Goal: Task Accomplishment & Management: Manage account settings

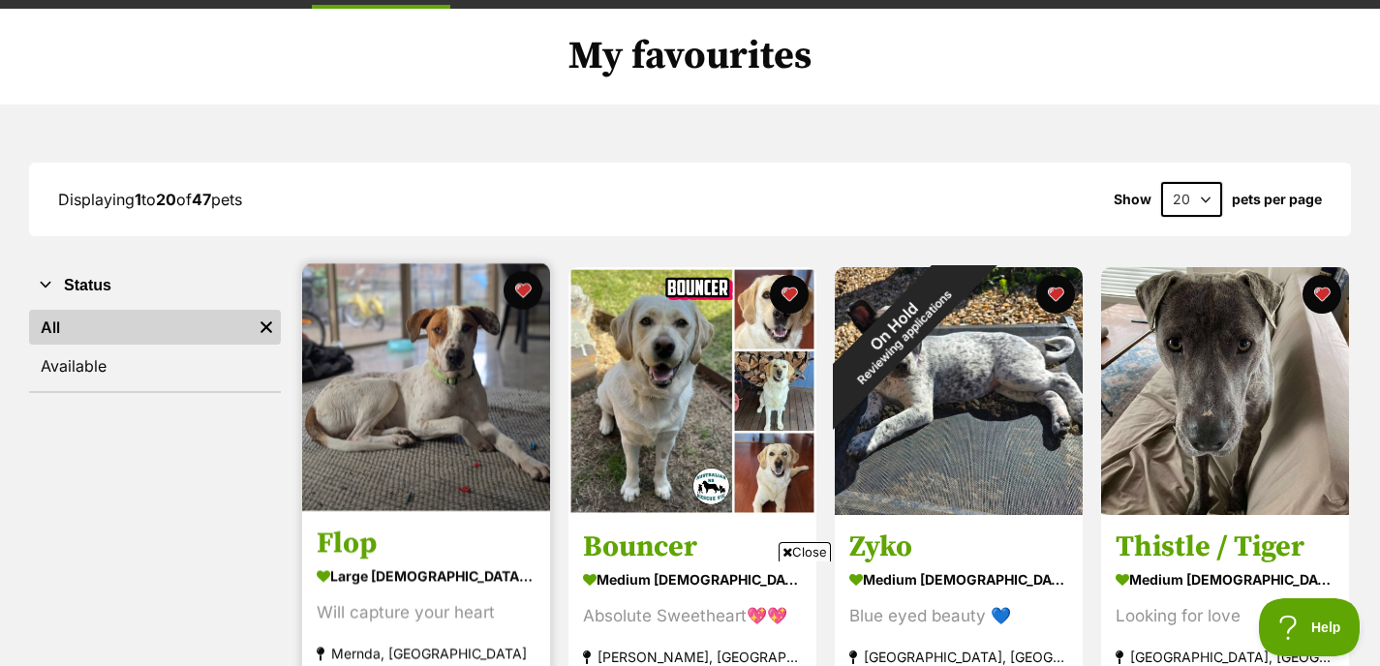
click at [400, 365] on img at bounding box center [426, 387] width 248 height 248
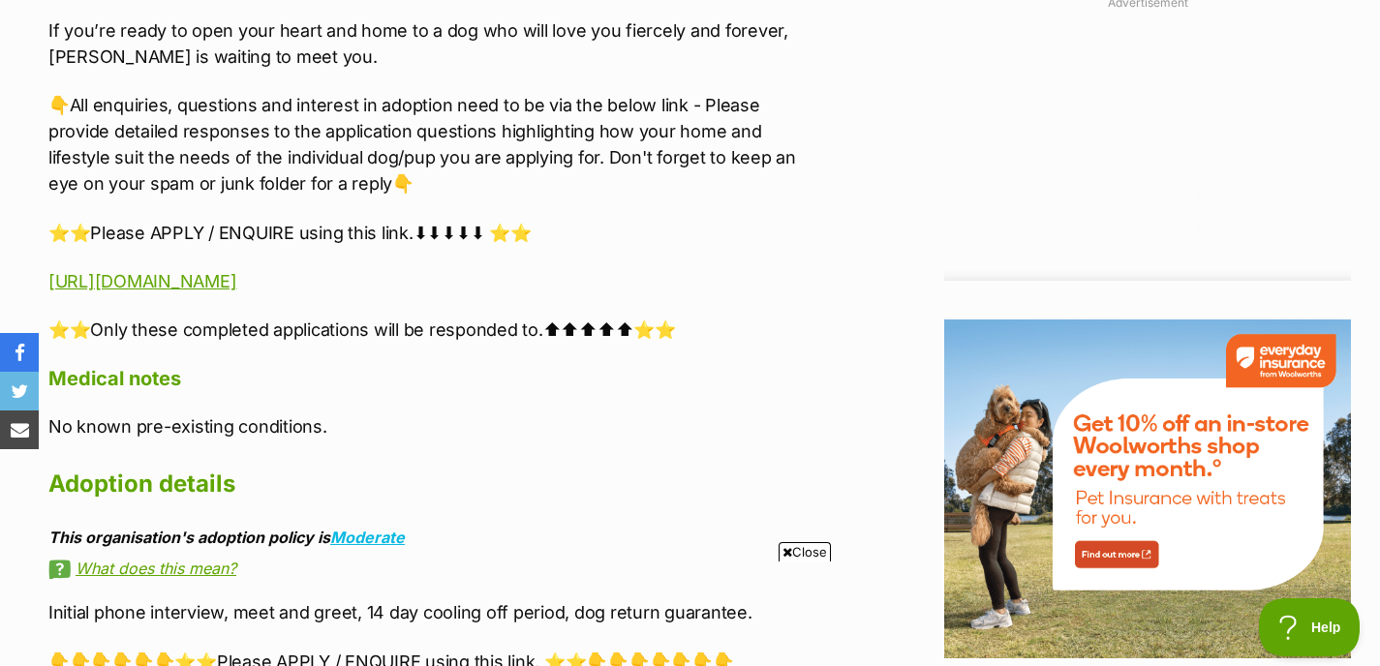
scroll to position [2095, 0]
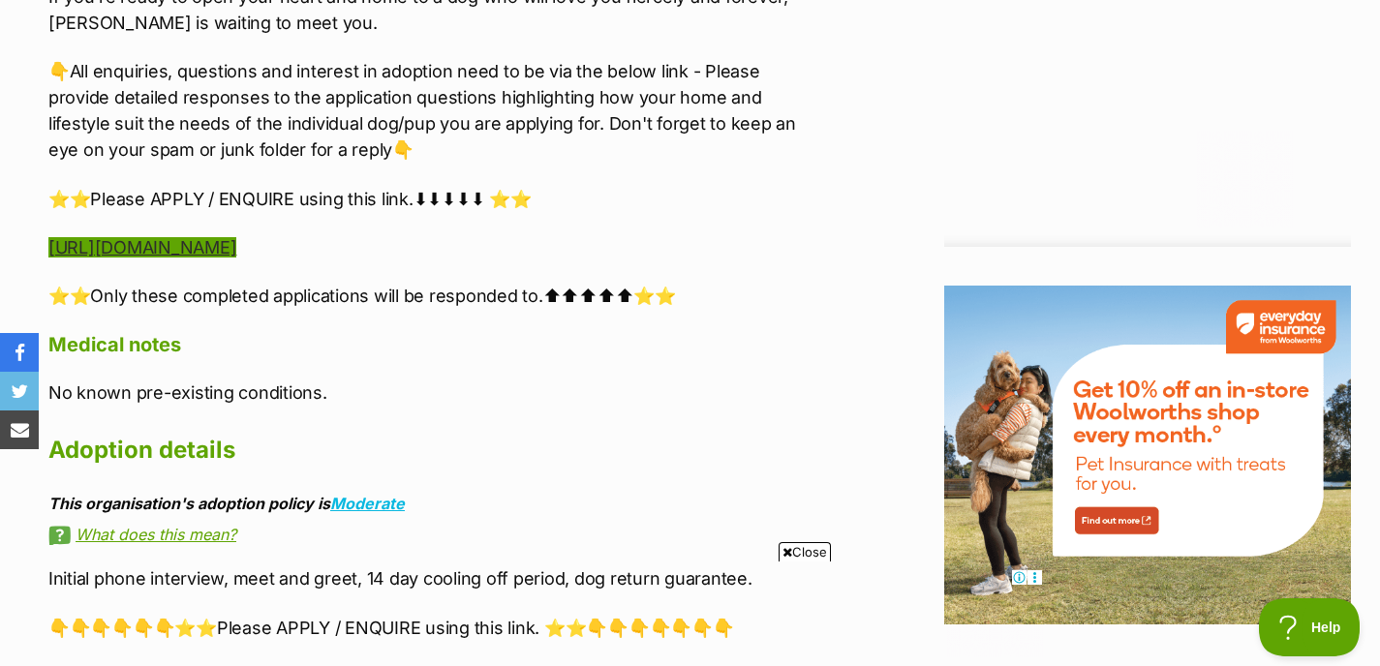
click at [236, 244] on link "https://www.startingoverdogrescue.org.au/adoption-application-form/" at bounding box center [142, 247] width 188 height 20
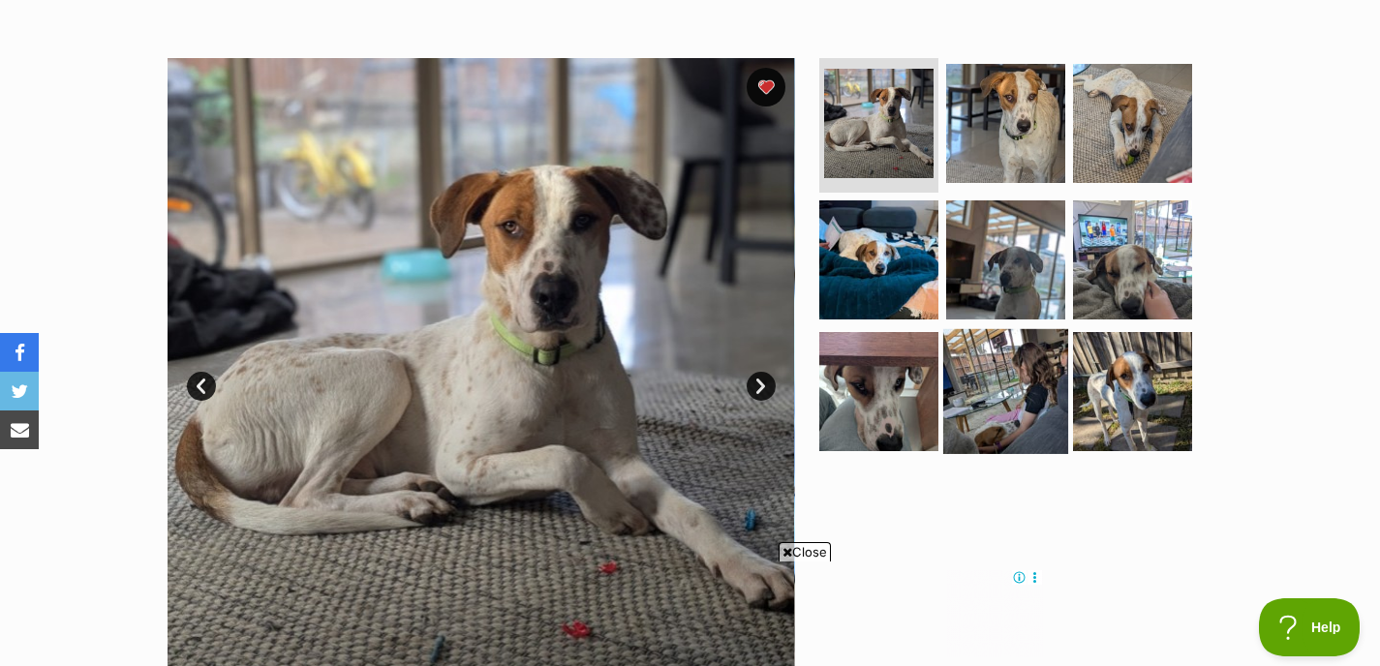
scroll to position [0, 0]
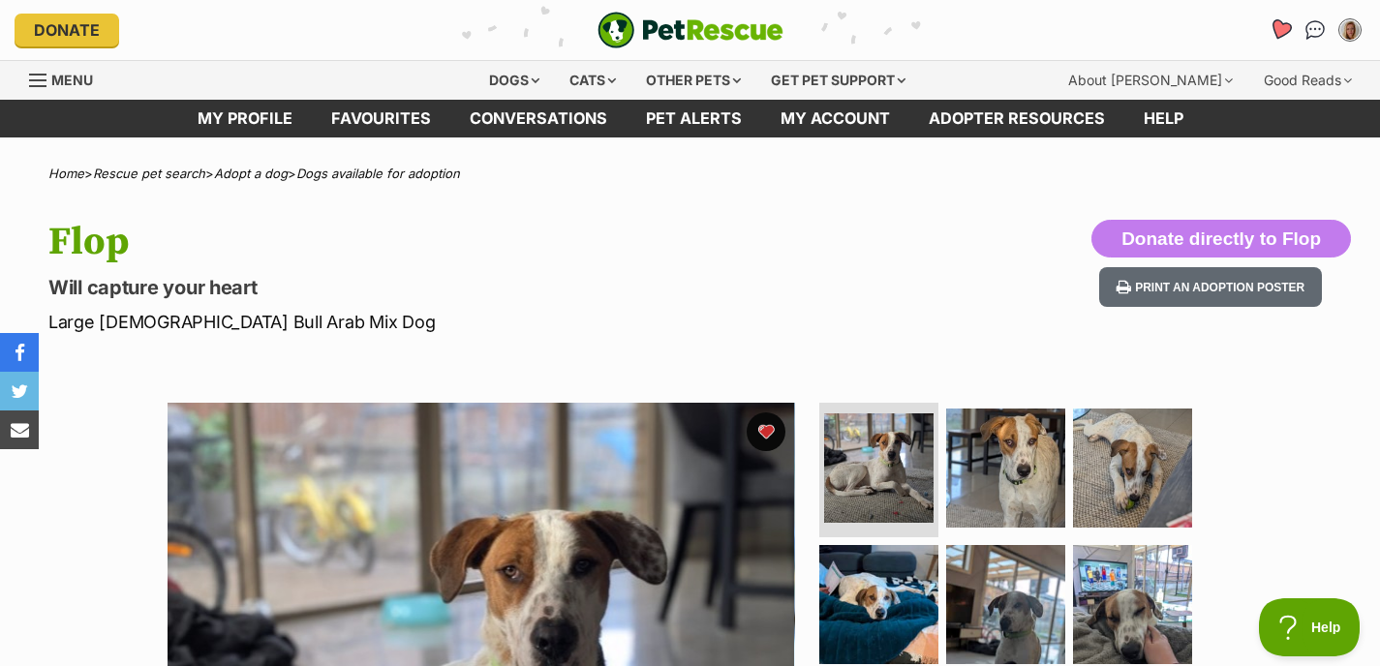
click at [1277, 28] on icon "Favourites" at bounding box center [1280, 29] width 23 height 22
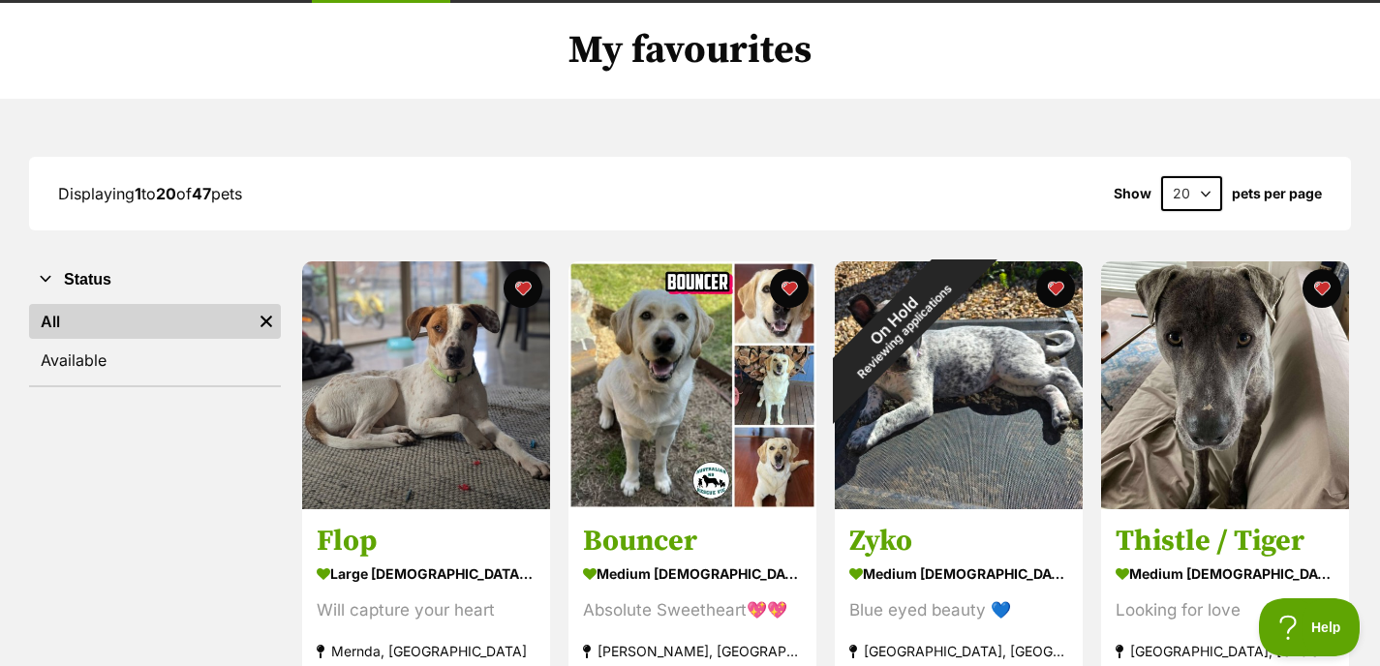
scroll to position [319, 0]
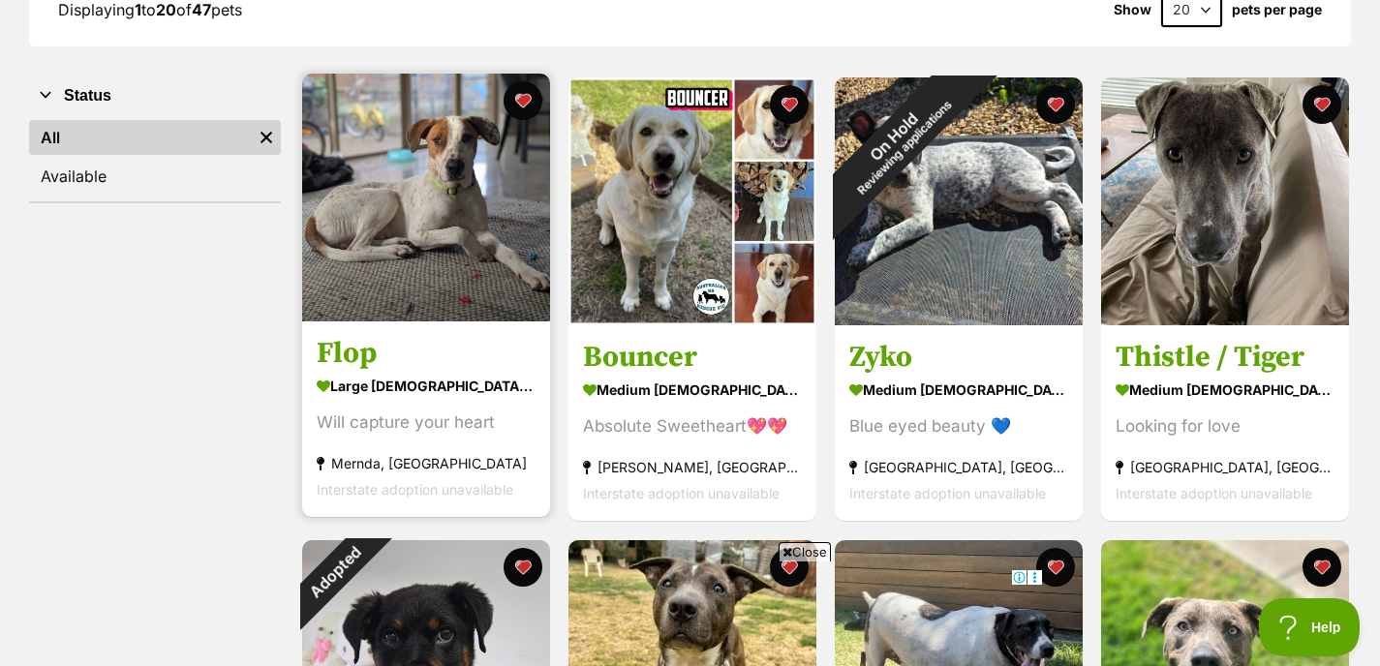
click at [448, 230] on img at bounding box center [426, 198] width 248 height 248
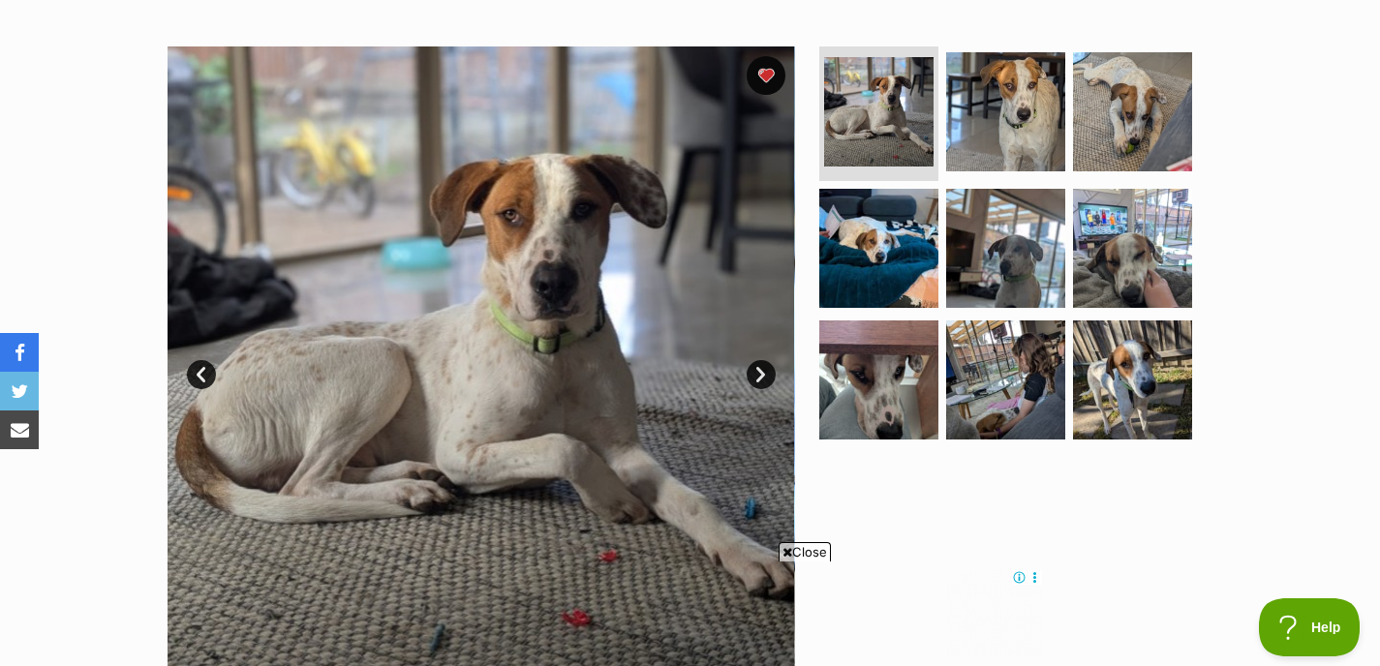
scroll to position [353, 0]
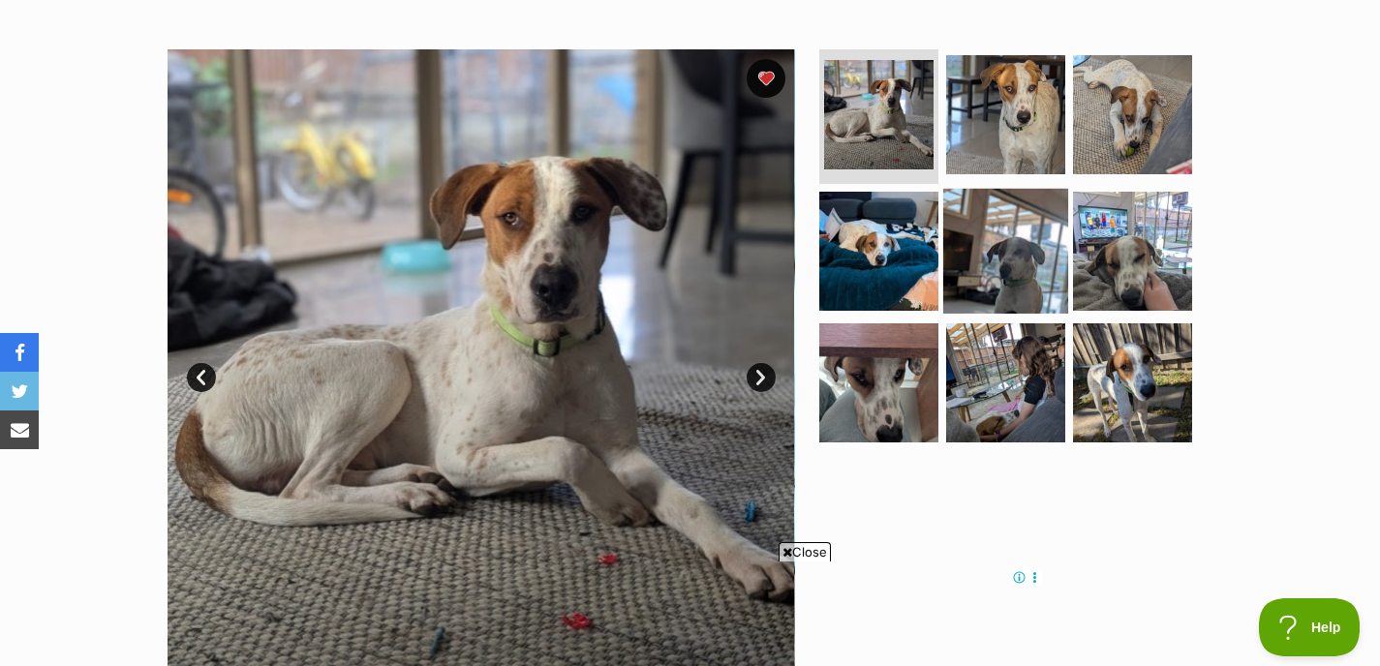
click at [1011, 232] on img at bounding box center [1005, 251] width 125 height 125
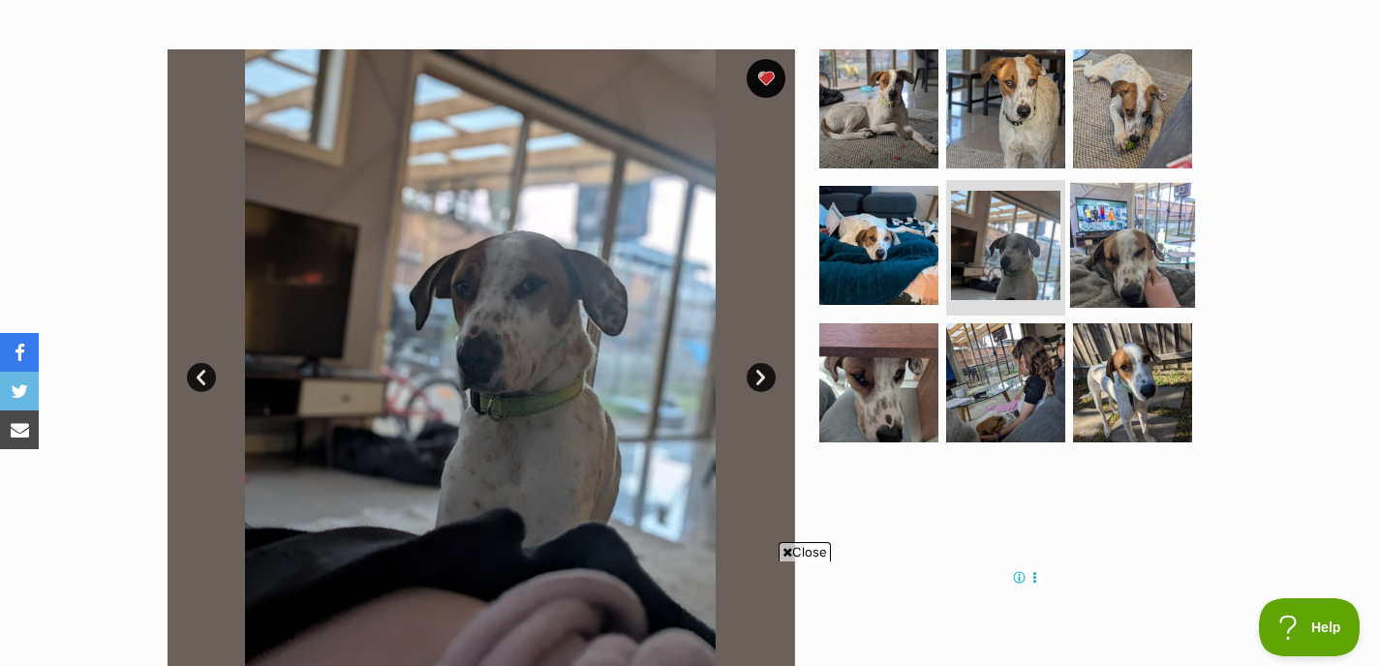
click at [1125, 243] on img at bounding box center [1132, 245] width 125 height 125
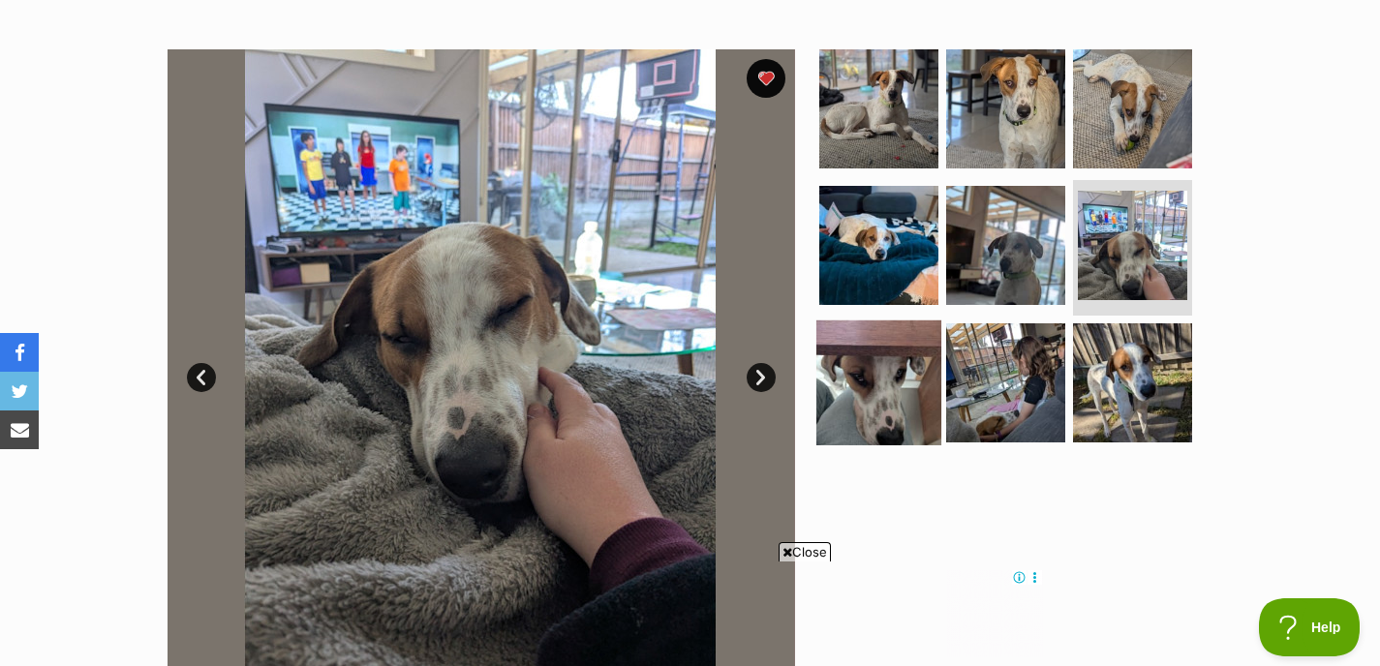
click at [884, 365] on img at bounding box center [878, 383] width 125 height 125
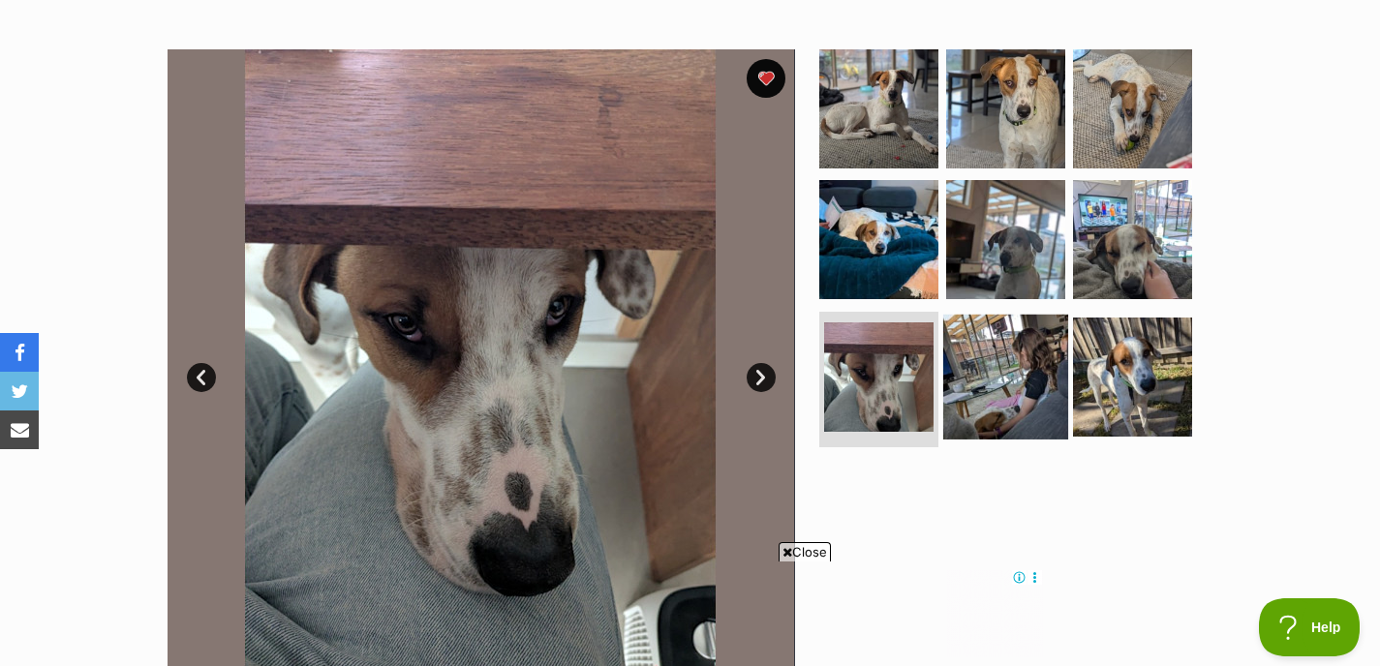
click at [996, 366] on img at bounding box center [1005, 377] width 125 height 125
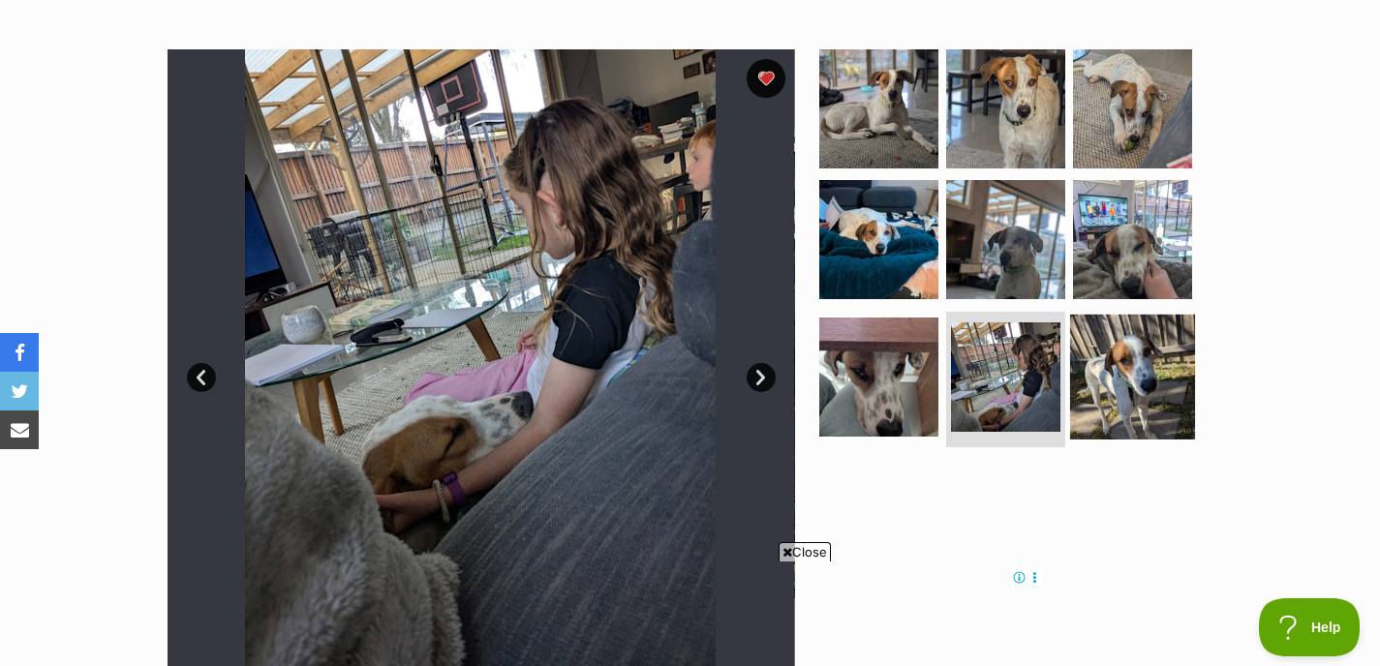
click at [1150, 390] on img at bounding box center [1132, 377] width 125 height 125
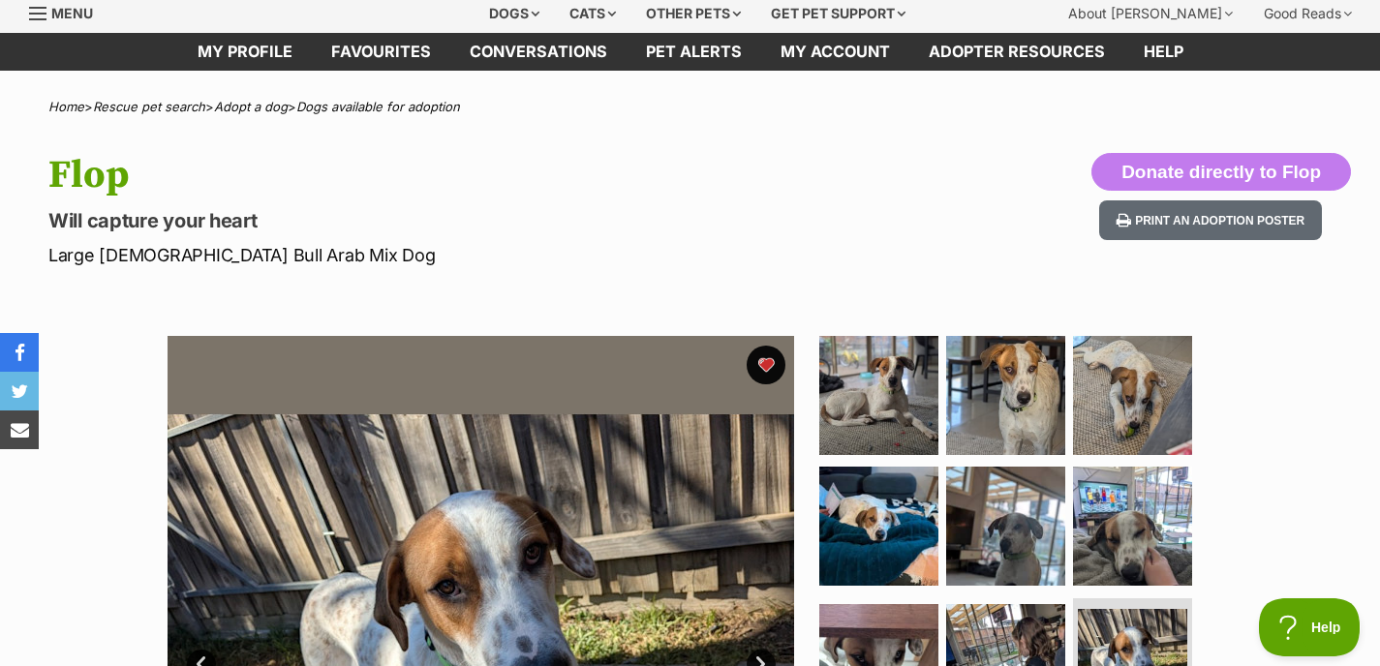
scroll to position [0, 0]
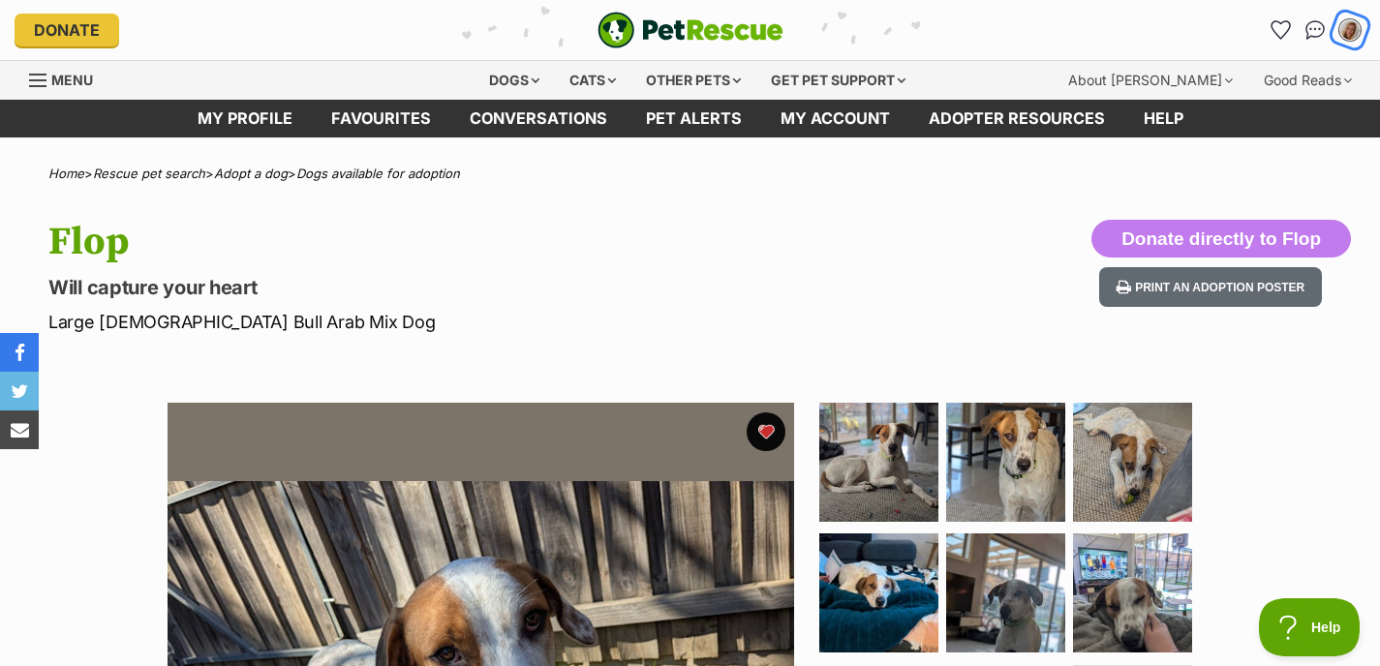
click at [1351, 32] on img "My account" at bounding box center [1349, 29] width 25 height 25
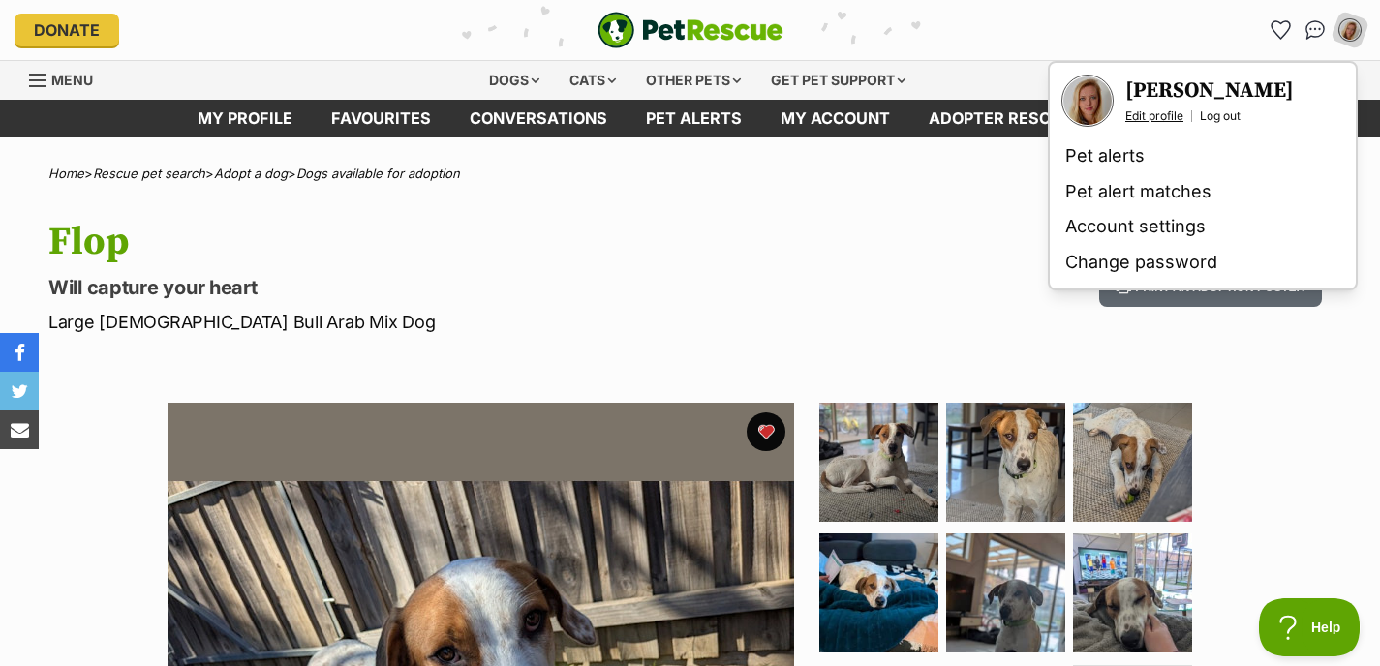
click at [1161, 113] on link "Edit profile" at bounding box center [1154, 115] width 58 height 15
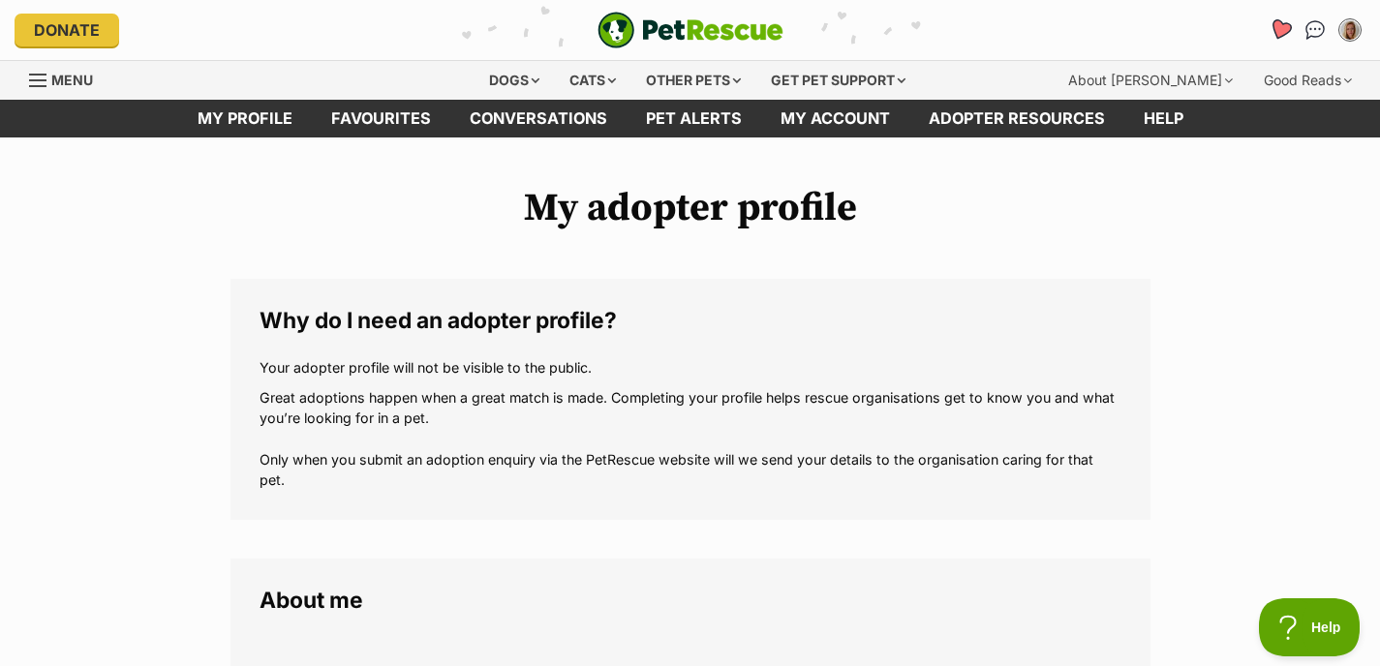
click at [1278, 21] on icon "Favourites" at bounding box center [1280, 29] width 23 height 22
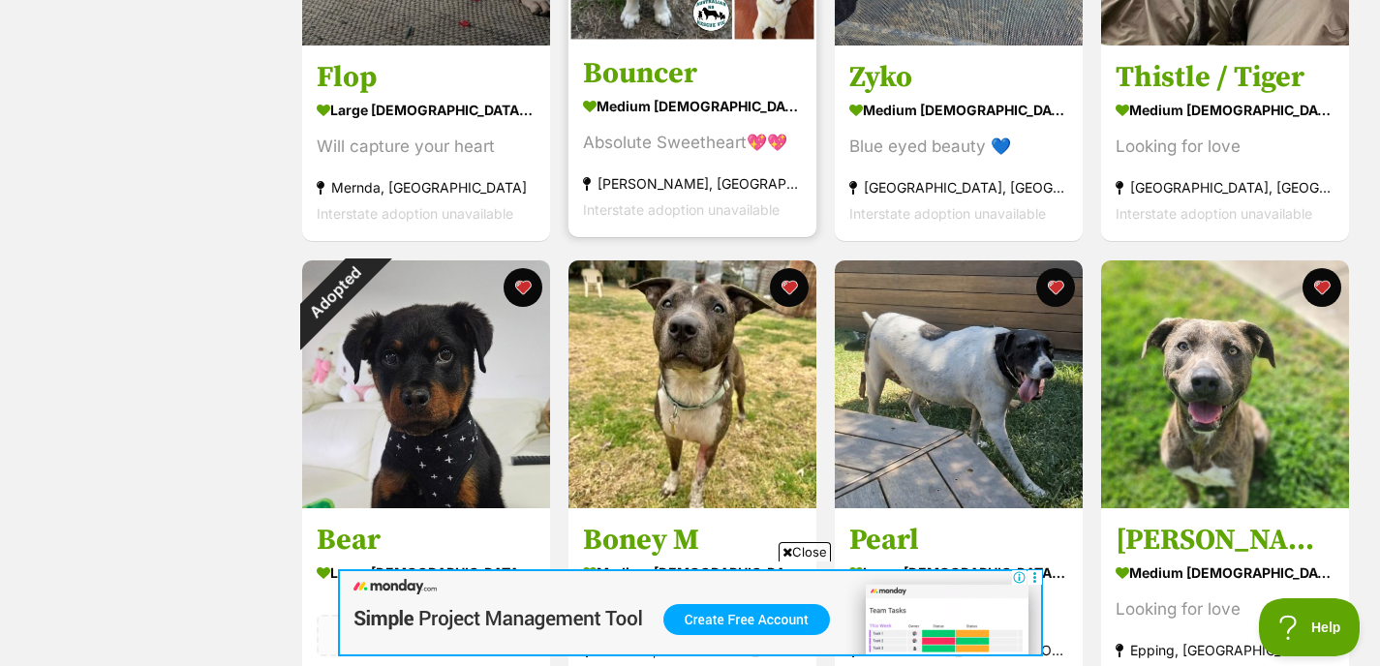
scroll to position [348, 0]
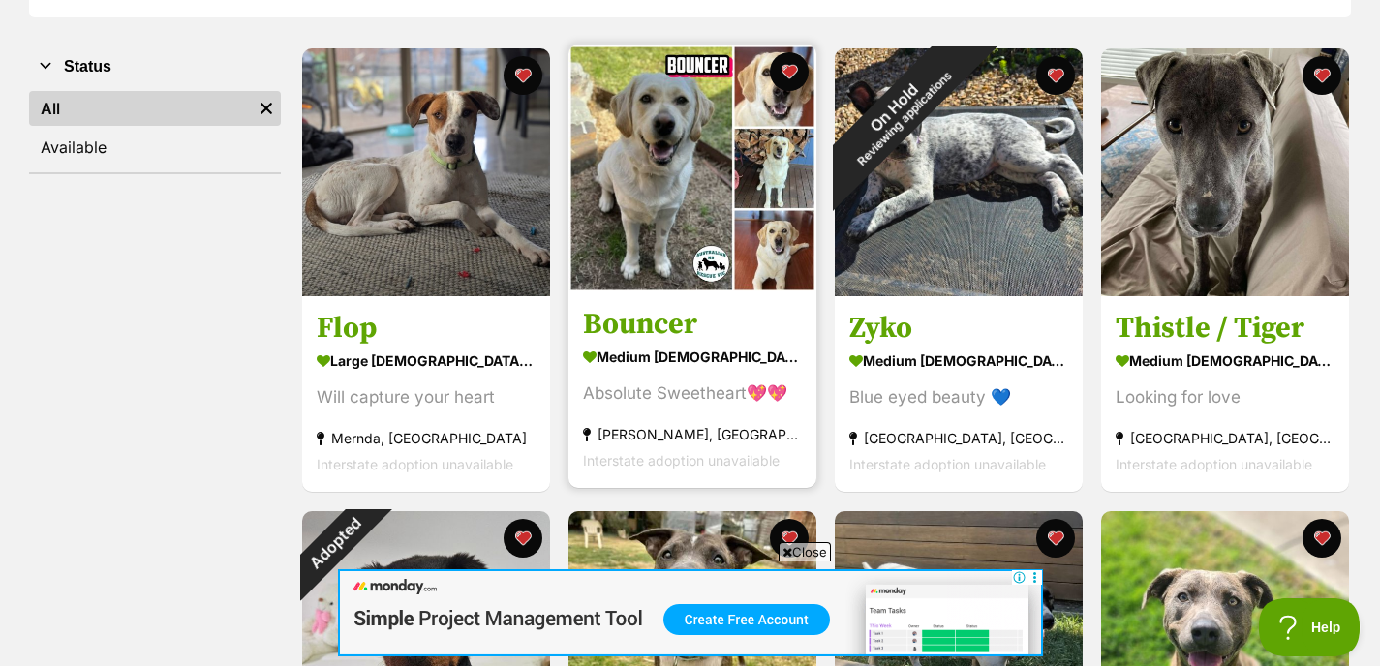
click at [621, 188] on img at bounding box center [692, 169] width 248 height 248
